Goal: Check status: Check status

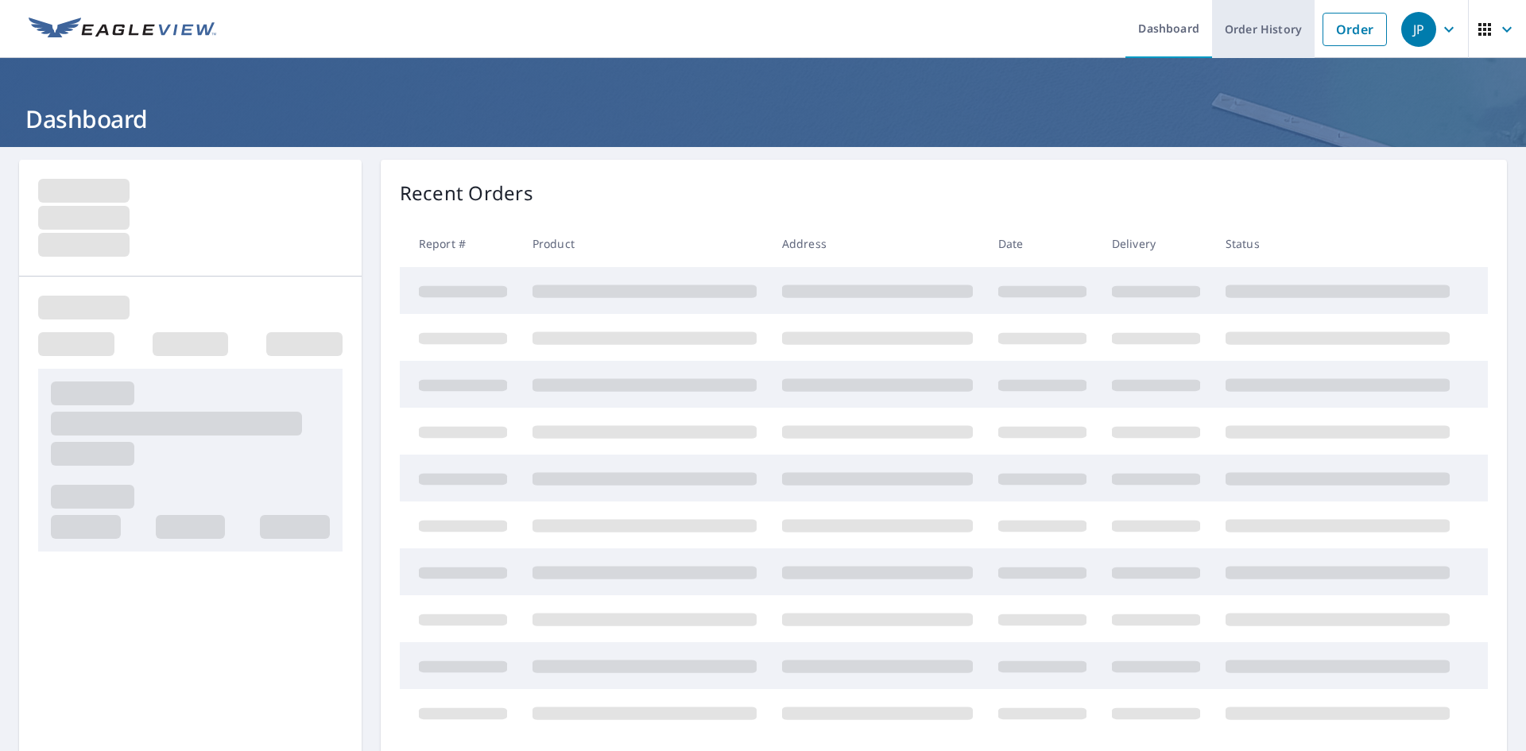
click at [1280, 33] on link "Order History" at bounding box center [1263, 29] width 103 height 58
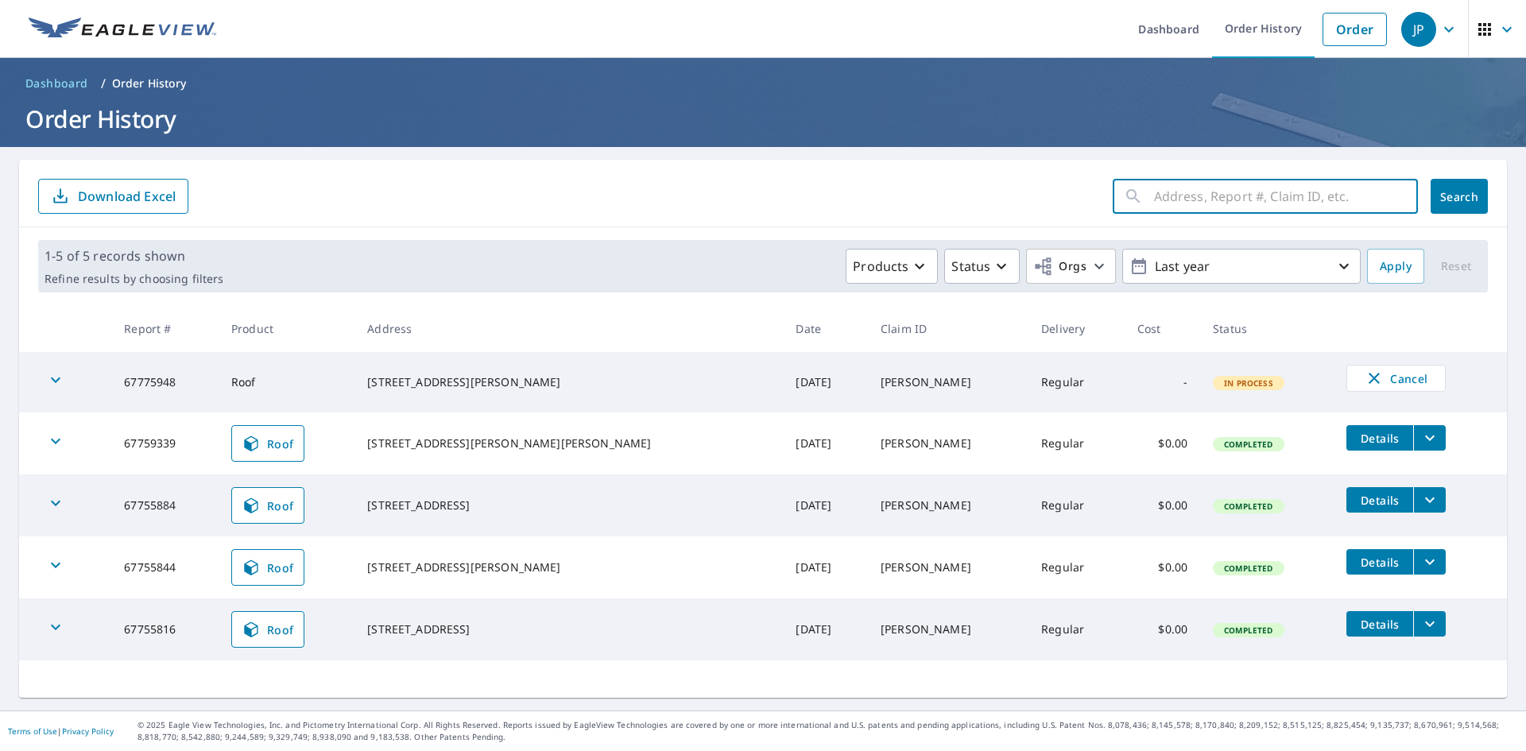
click at [1206, 190] on input "text" at bounding box center [1286, 196] width 264 height 45
type input "1893 sugar"
click button "Search" at bounding box center [1459, 196] width 57 height 35
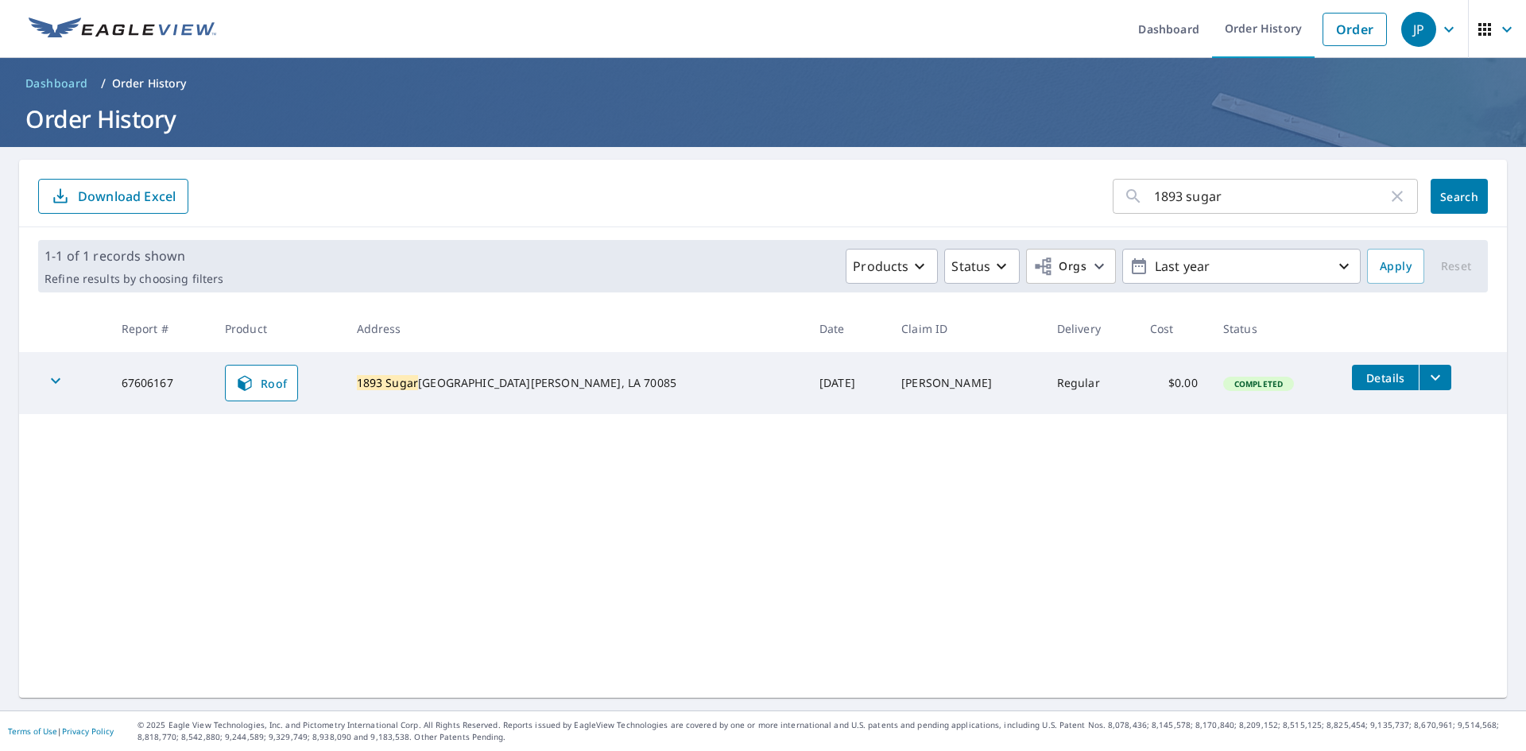
click at [1426, 384] on icon "filesDropdownBtn-67606167" at bounding box center [1435, 377] width 19 height 19
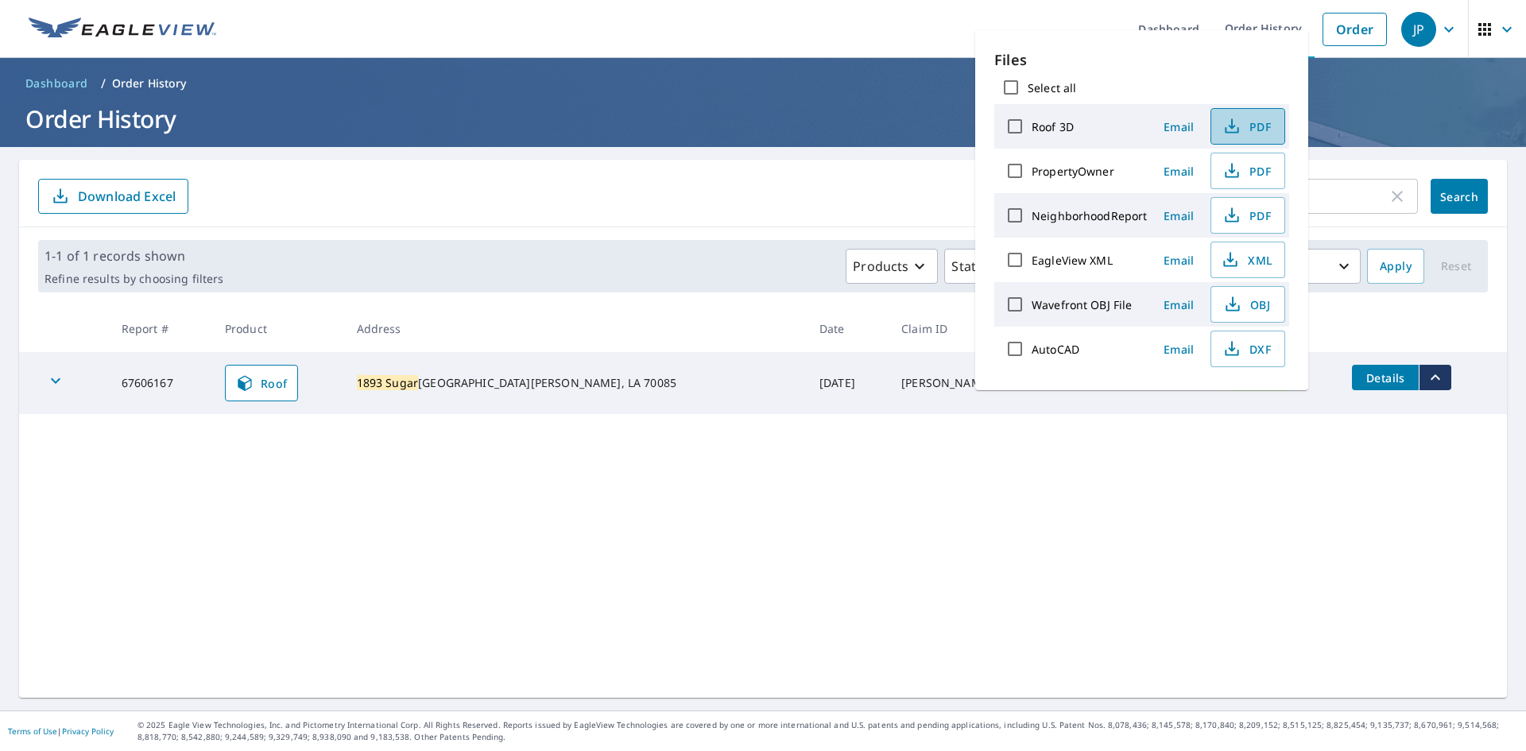
click at [1250, 134] on span "PDF" at bounding box center [1246, 126] width 51 height 19
